Goal: Find specific page/section: Find specific page/section

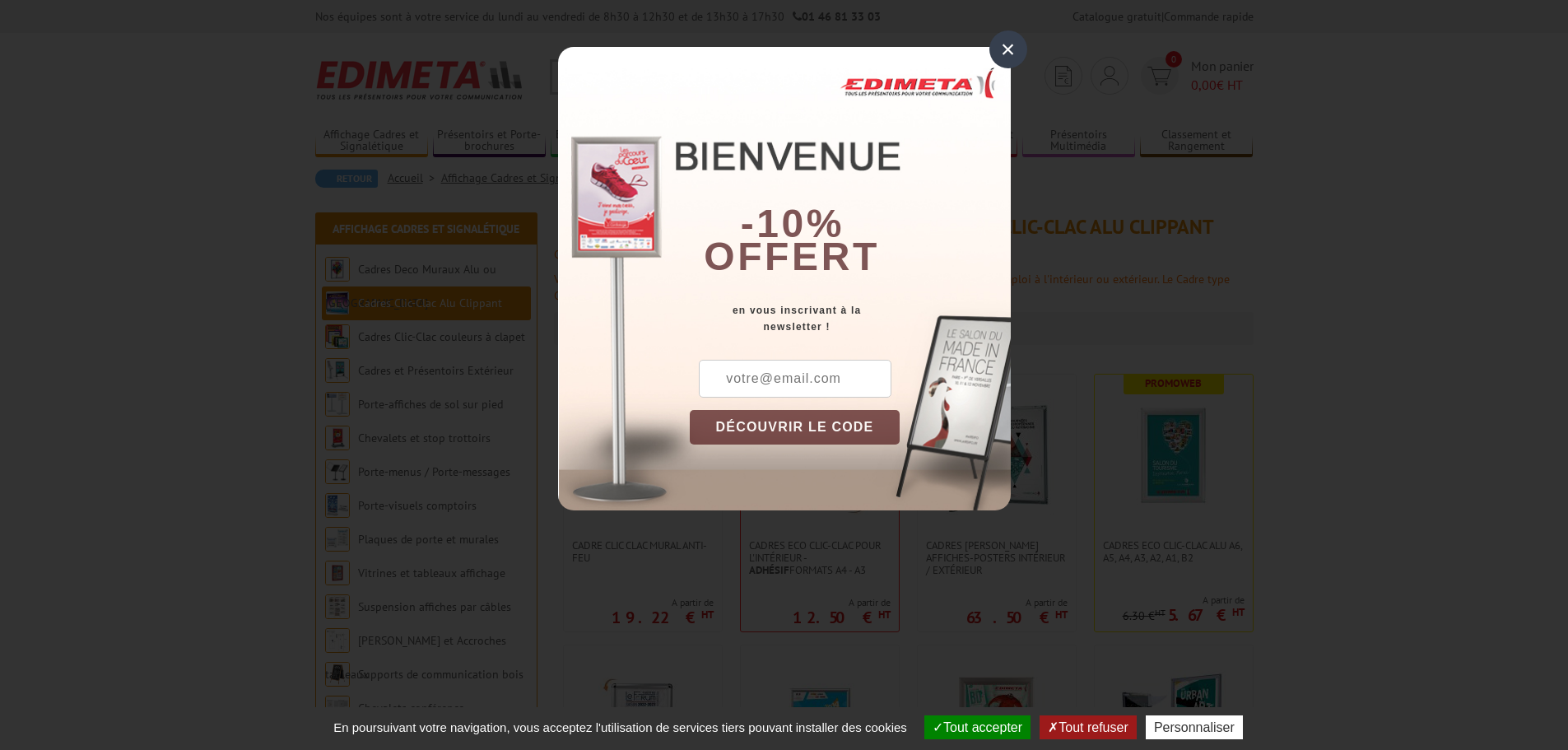
drag, startPoint x: 779, startPoint y: 407, endPoint x: 755, endPoint y: 407, distance: 24.0
click at [776, 406] on div "DÉCOUVRIR LE CODE Copier le code Continuer sur [DOMAIN_NAME]" at bounding box center [850, 436] width 321 height 151
drag, startPoint x: 755, startPoint y: 407, endPoint x: 771, endPoint y: 419, distance: 20.0
click at [771, 419] on div "DÉCOUVRIR LE CODE Copier le code Continuer sur edimeta.fr" at bounding box center [850, 436] width 321 height 151
click at [771, 419] on button "DÉCOUVRIR LE CODE" at bounding box center [795, 427] width 210 height 35
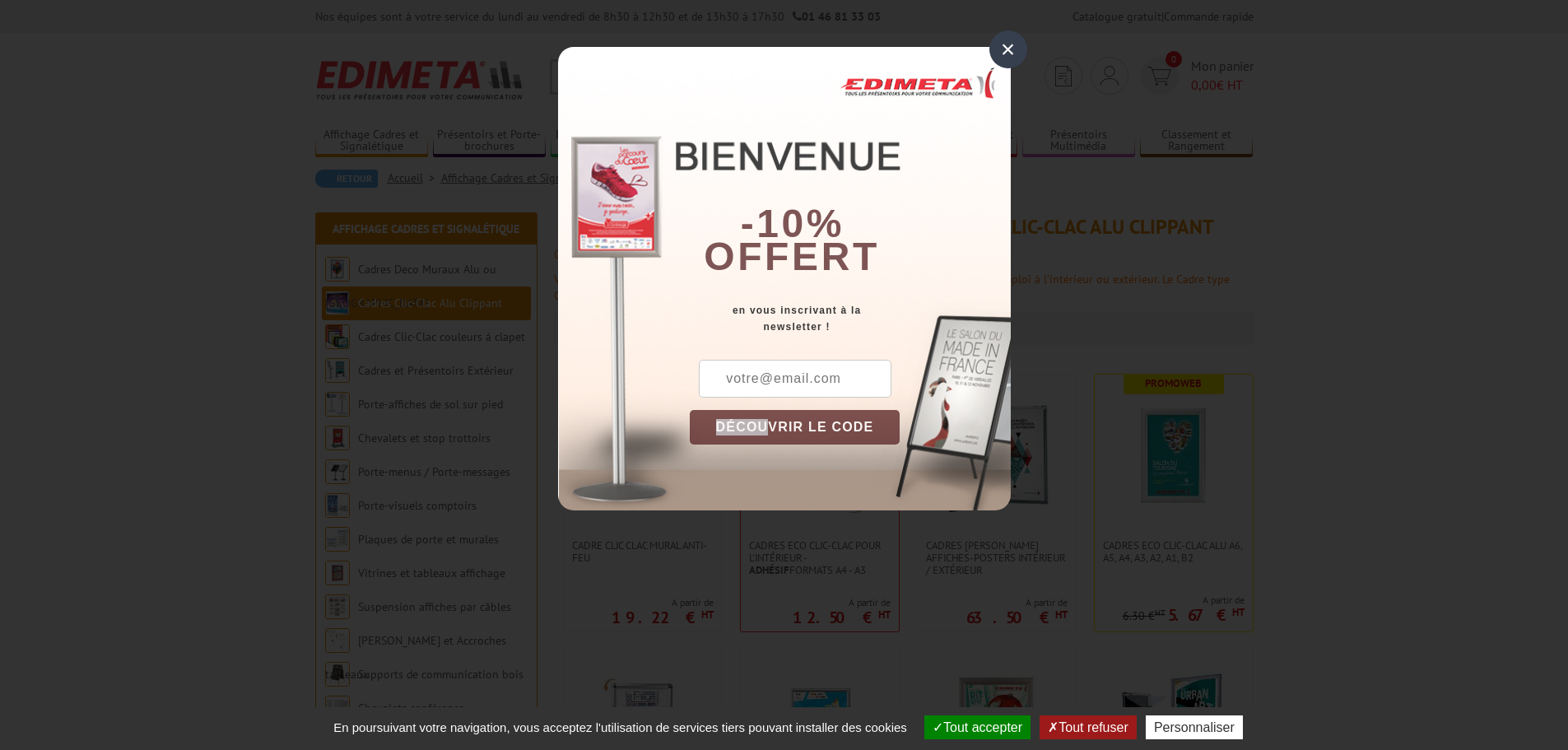
click at [771, 419] on button "DÉCOUVRIR LE CODE" at bounding box center [795, 427] width 210 height 35
click at [779, 423] on button "DÉCOUVRIR LE CODE" at bounding box center [795, 427] width 210 height 35
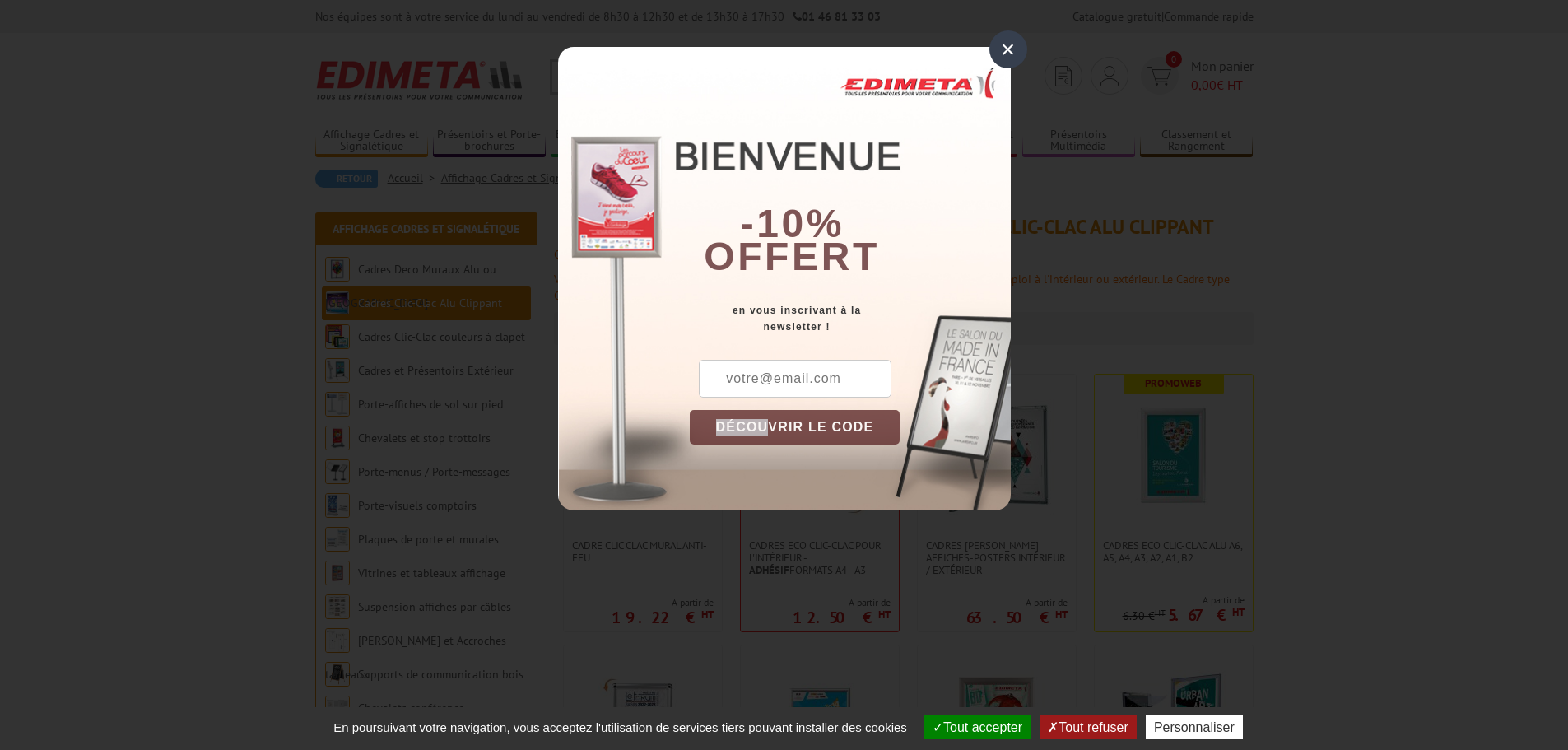
click at [779, 423] on button "DÉCOUVRIR LE CODE" at bounding box center [795, 427] width 210 height 35
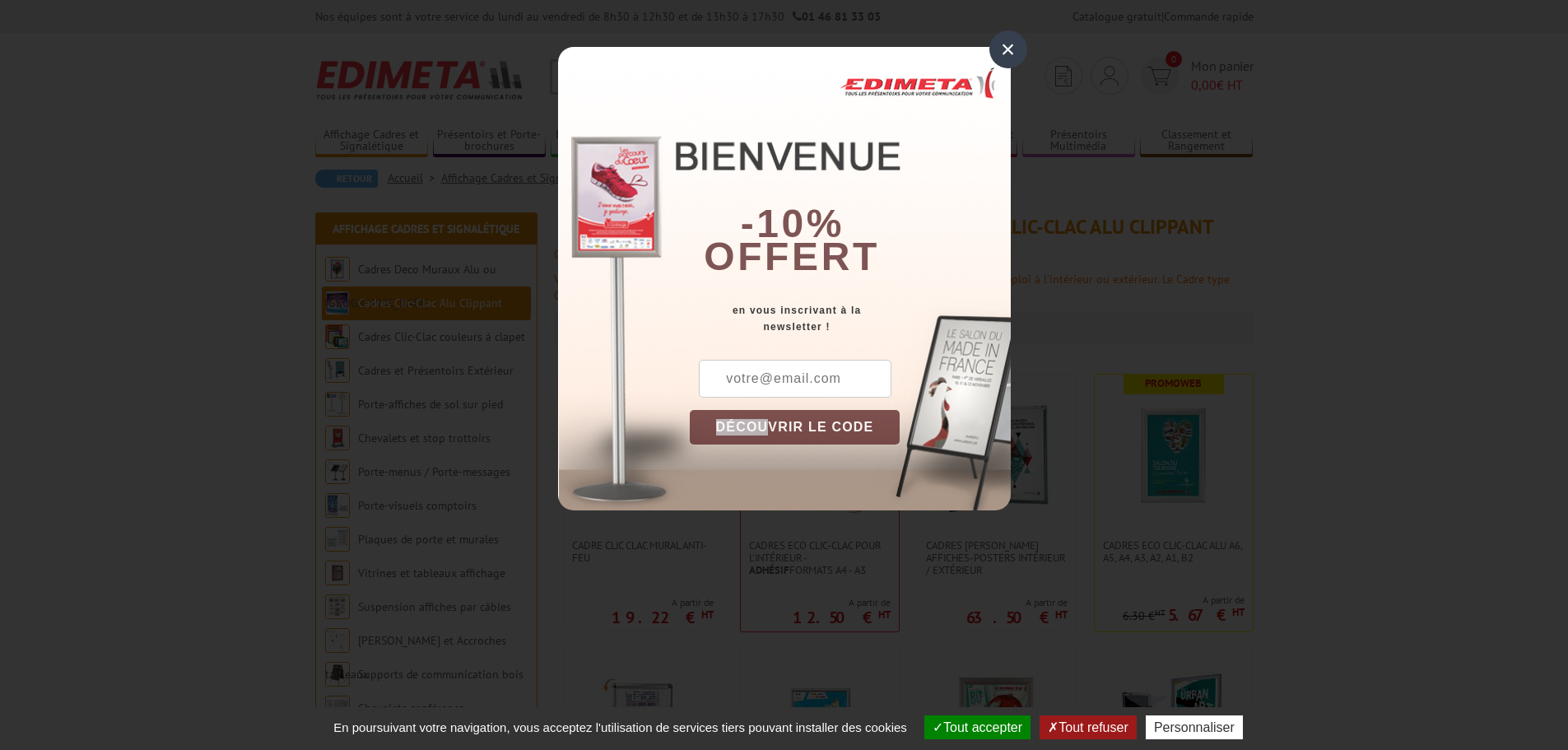
click at [779, 423] on button "DÉCOUVRIR LE CODE" at bounding box center [795, 427] width 210 height 35
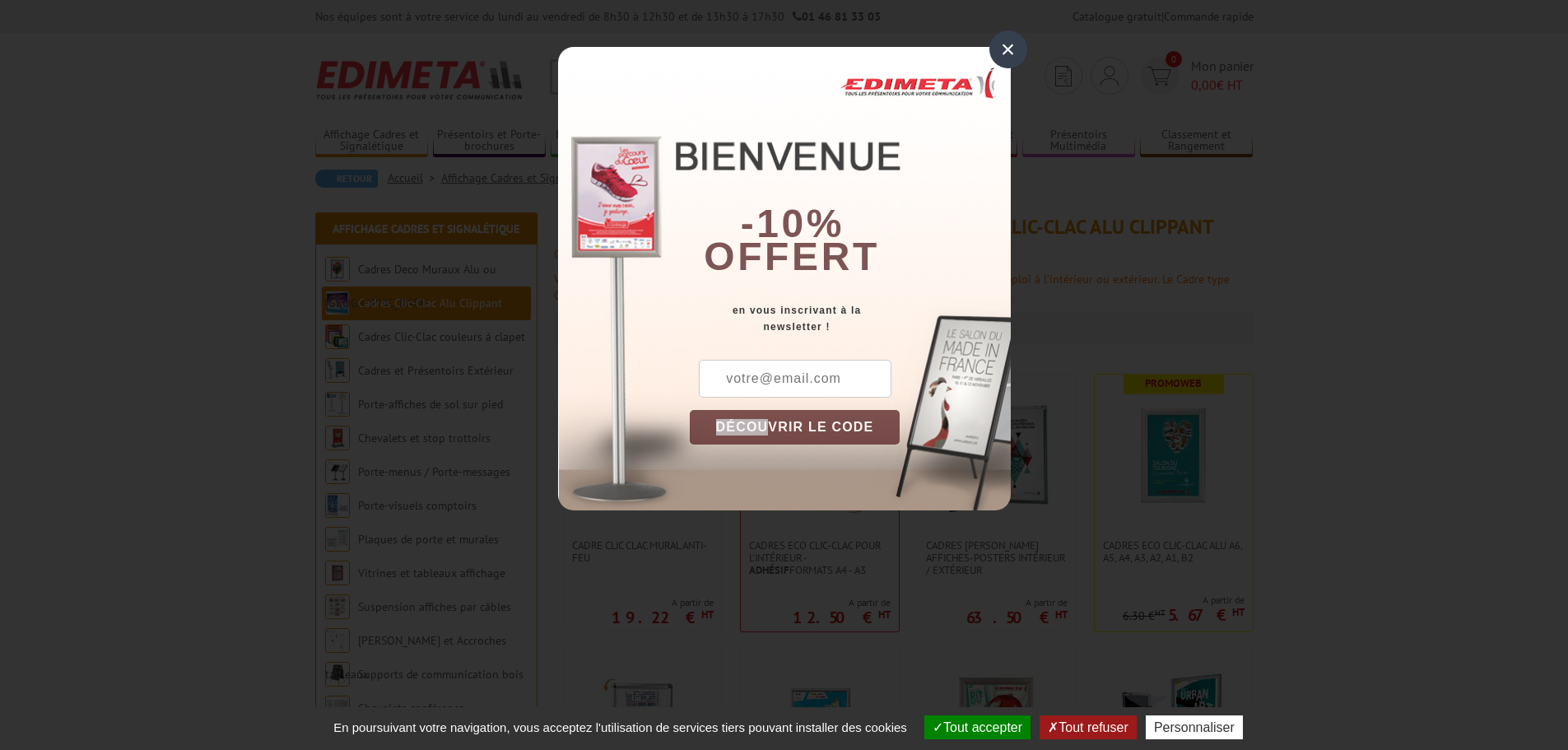
click at [779, 423] on button "DÉCOUVRIR LE CODE" at bounding box center [795, 427] width 210 height 35
click at [777, 423] on button "DÉCOUVRIR LE CODE" at bounding box center [795, 427] width 210 height 35
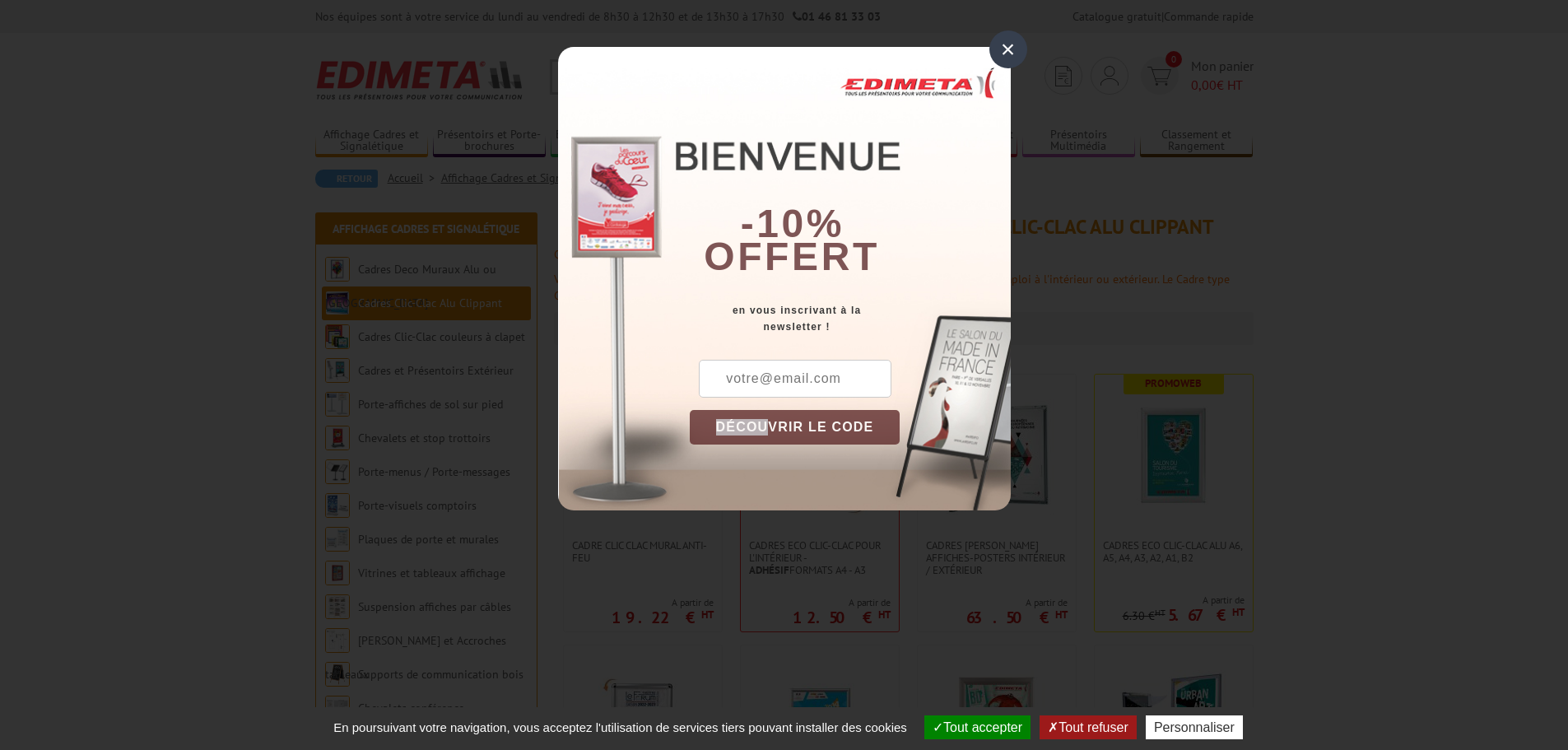
click at [777, 423] on button "DÉCOUVRIR LE CODE" at bounding box center [795, 427] width 210 height 35
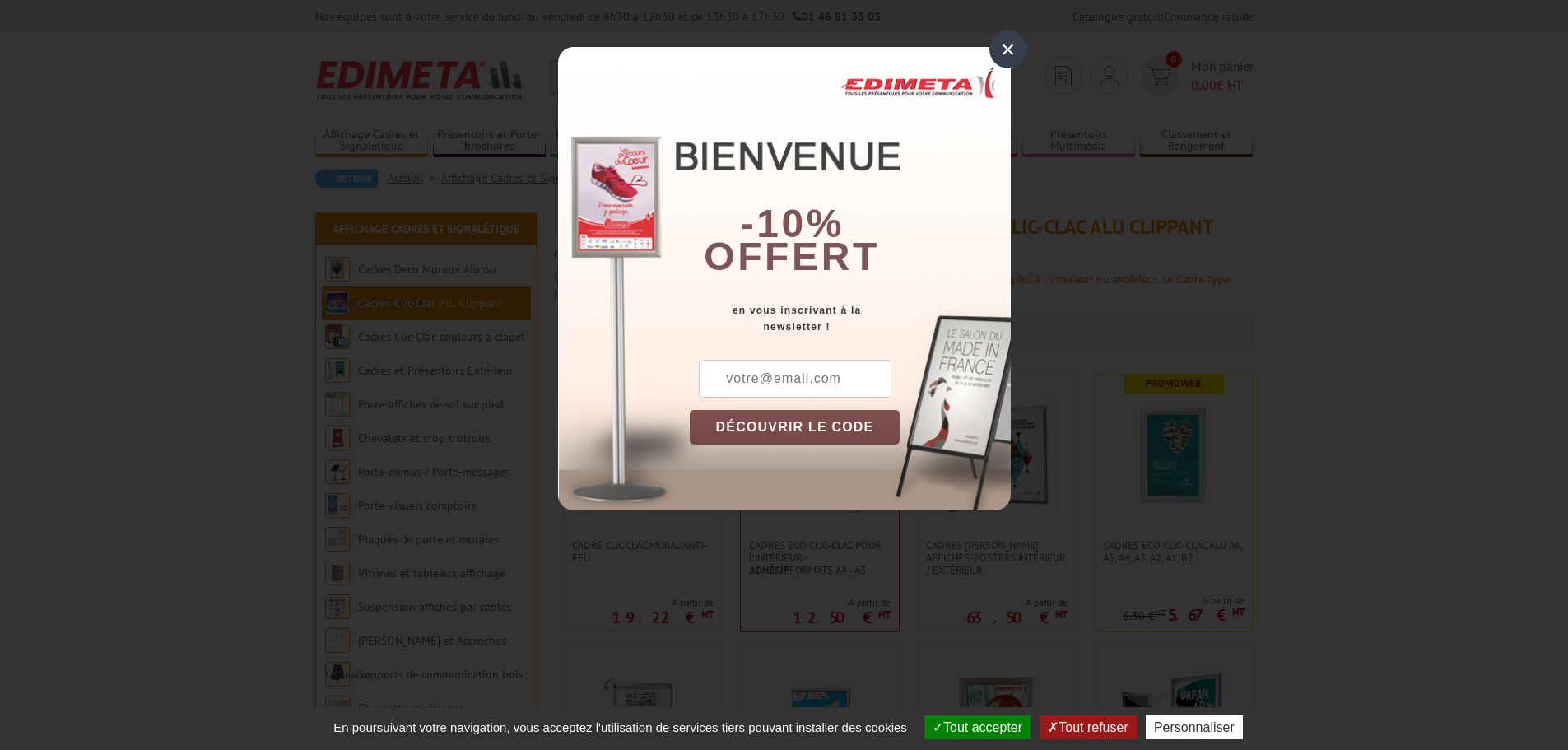
click at [1006, 42] on div "×" at bounding box center [1008, 49] width 38 height 38
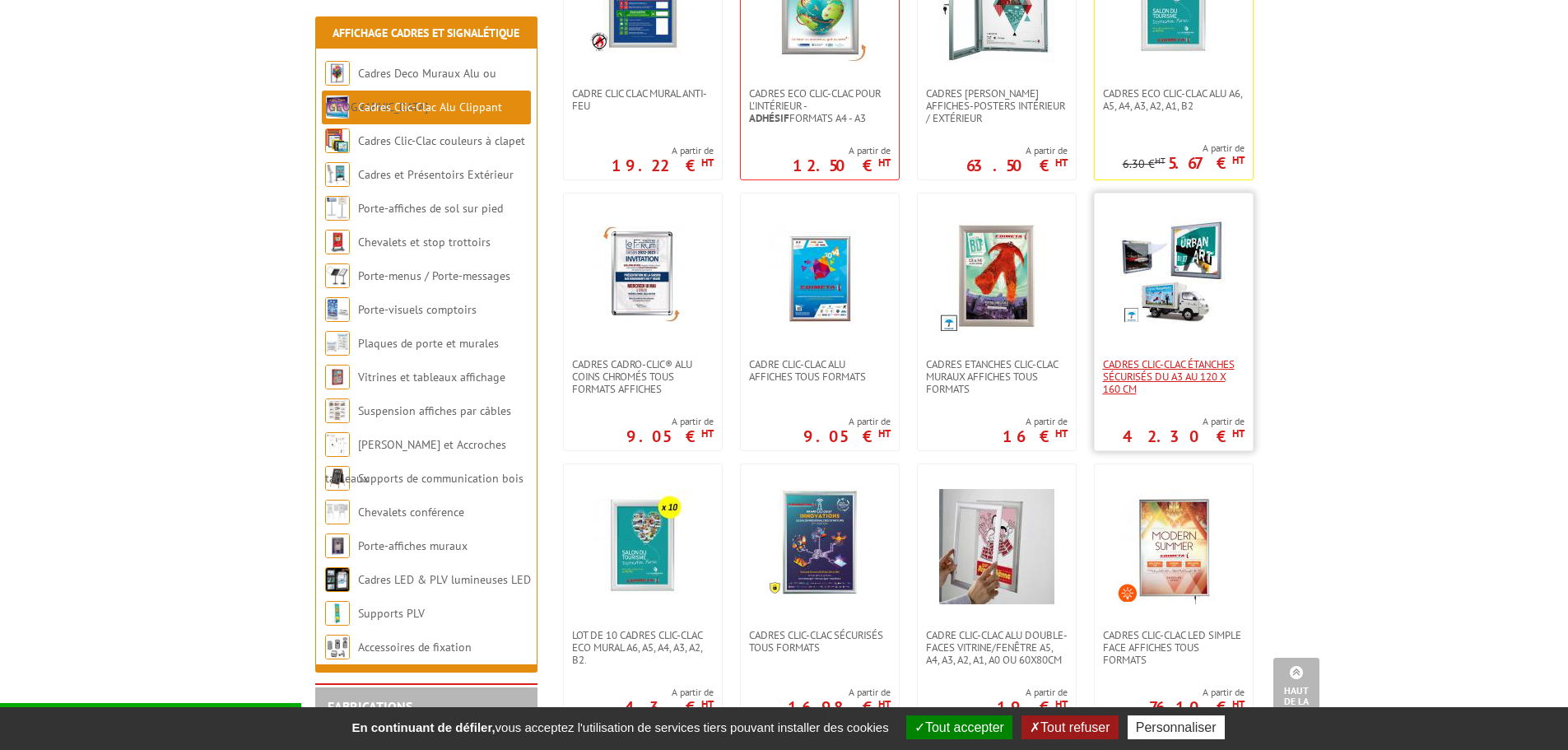
scroll to position [340, 0]
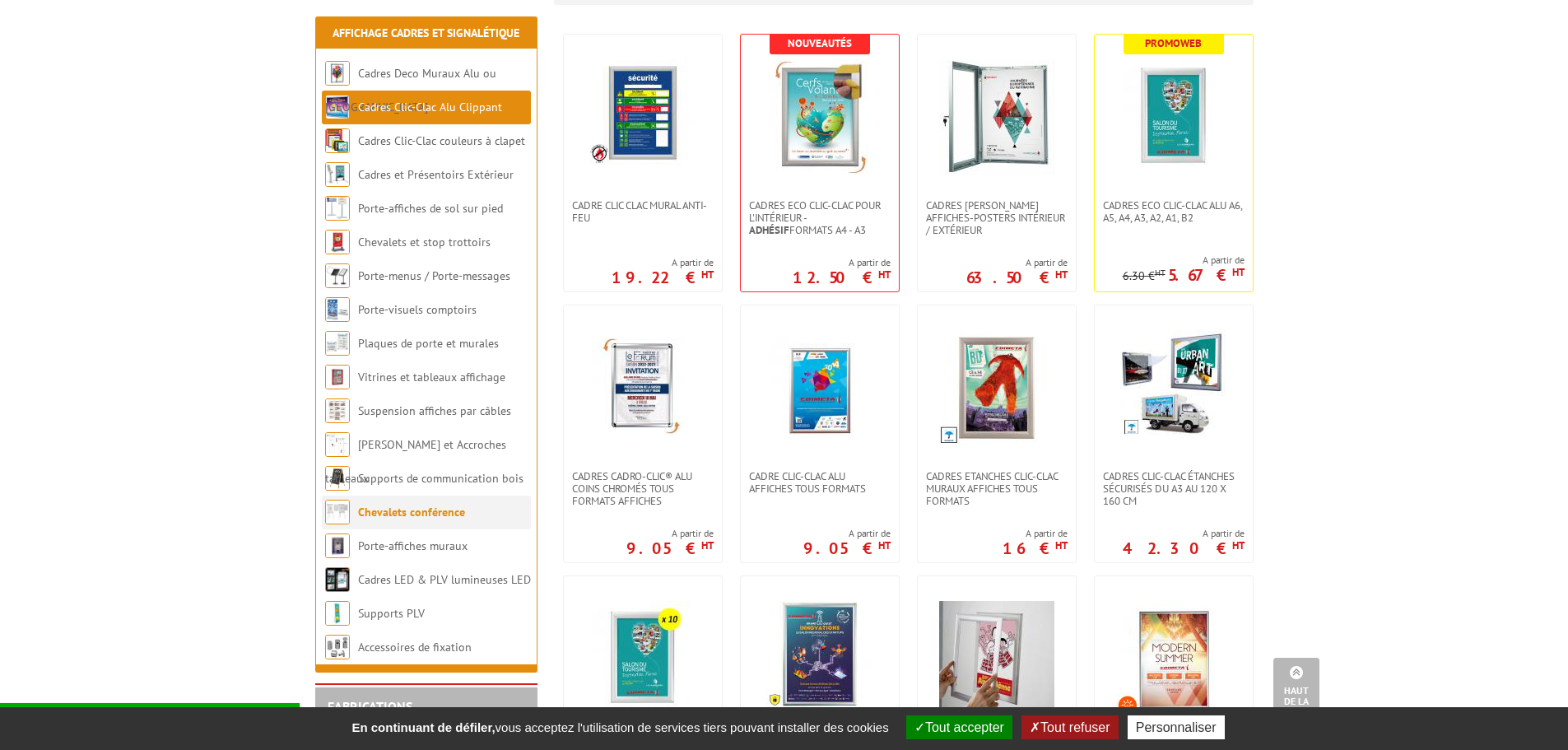
click at [442, 512] on link "Chevalets conférence" at bounding box center [412, 512] width 107 height 15
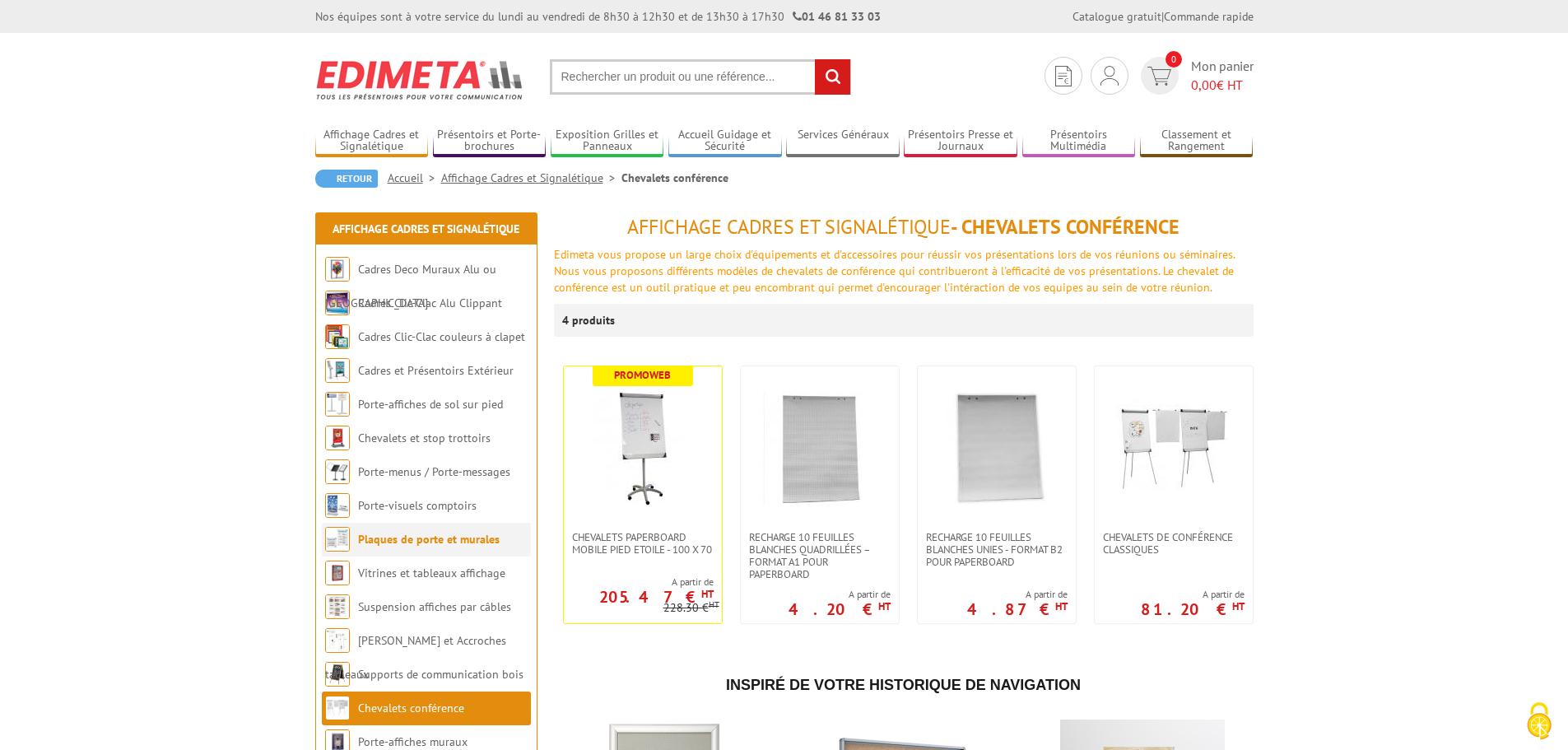
click at [418, 539] on link "Plaques de porte et murales" at bounding box center [429, 540] width 141 height 15
